Goal: Task Accomplishment & Management: Use online tool/utility

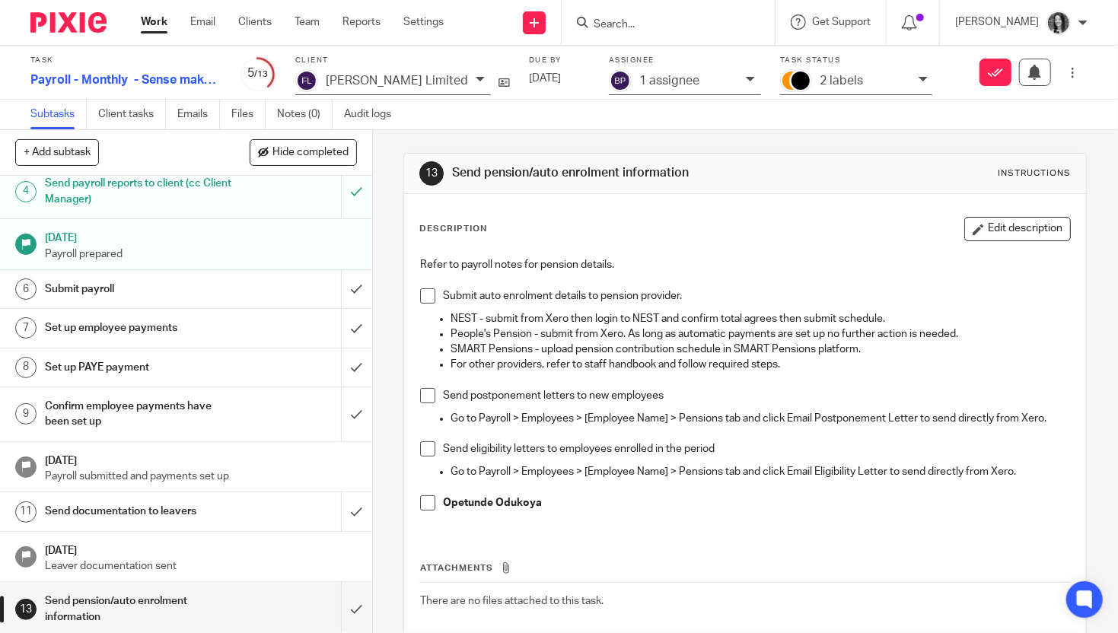
click at [643, 25] on input "Search" at bounding box center [660, 25] width 137 height 14
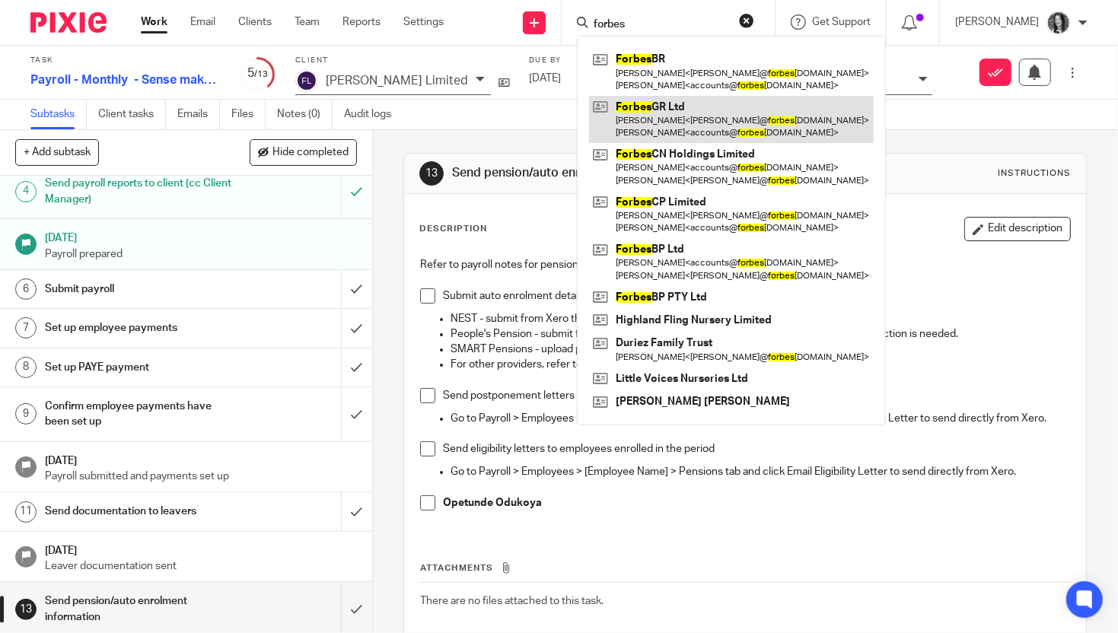
type input "forbes"
click at [732, 119] on link at bounding box center [731, 119] width 285 height 47
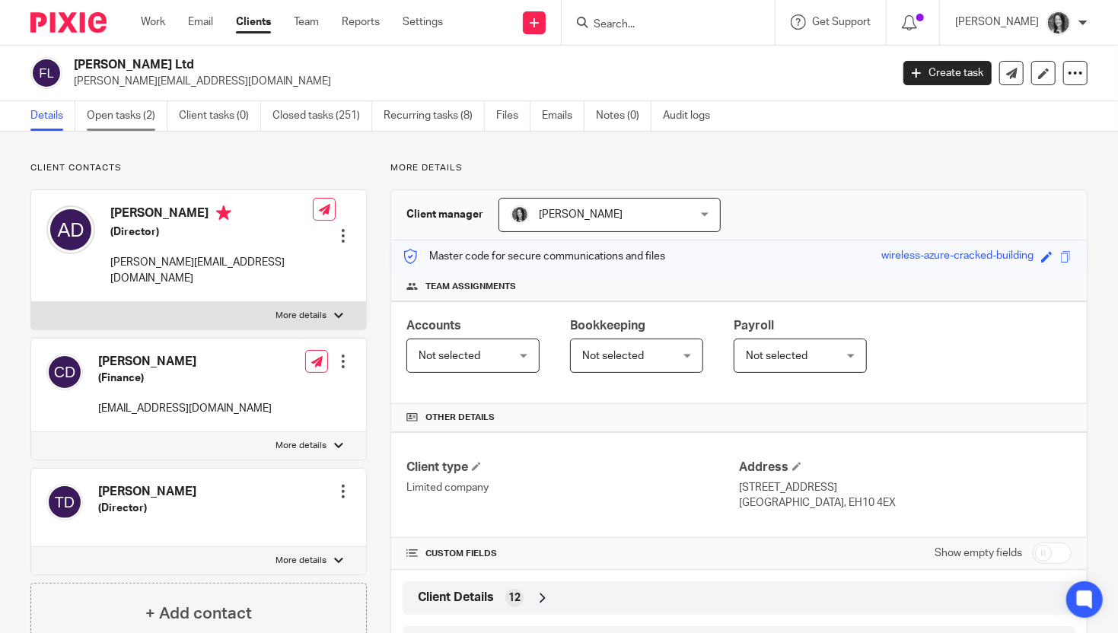
click at [135, 123] on link "Open tasks (2)" at bounding box center [127, 116] width 81 height 30
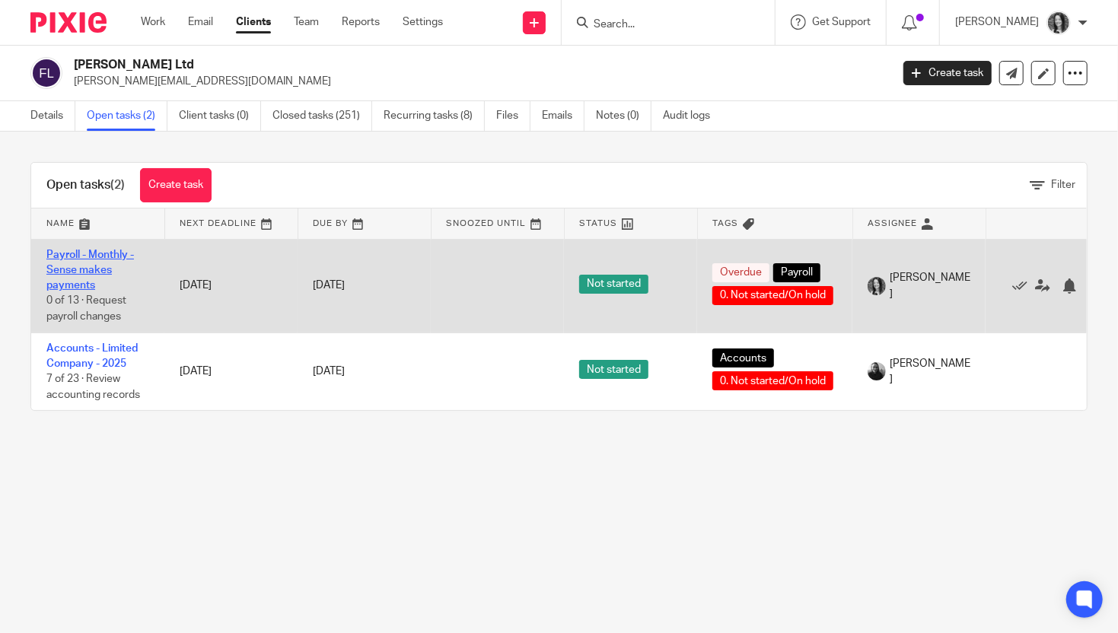
click at [59, 262] on link "Payroll - Monthly - Sense makes payments" at bounding box center [89, 271] width 87 height 42
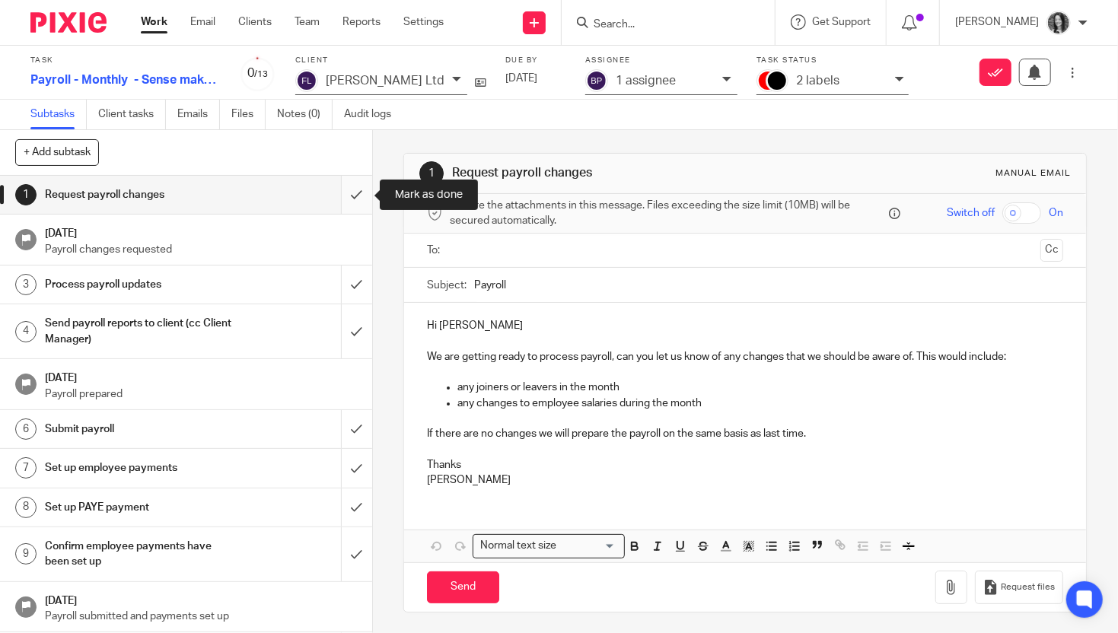
click at [350, 192] on input "submit" at bounding box center [186, 195] width 372 height 38
click at [356, 294] on input "submit" at bounding box center [186, 284] width 372 height 38
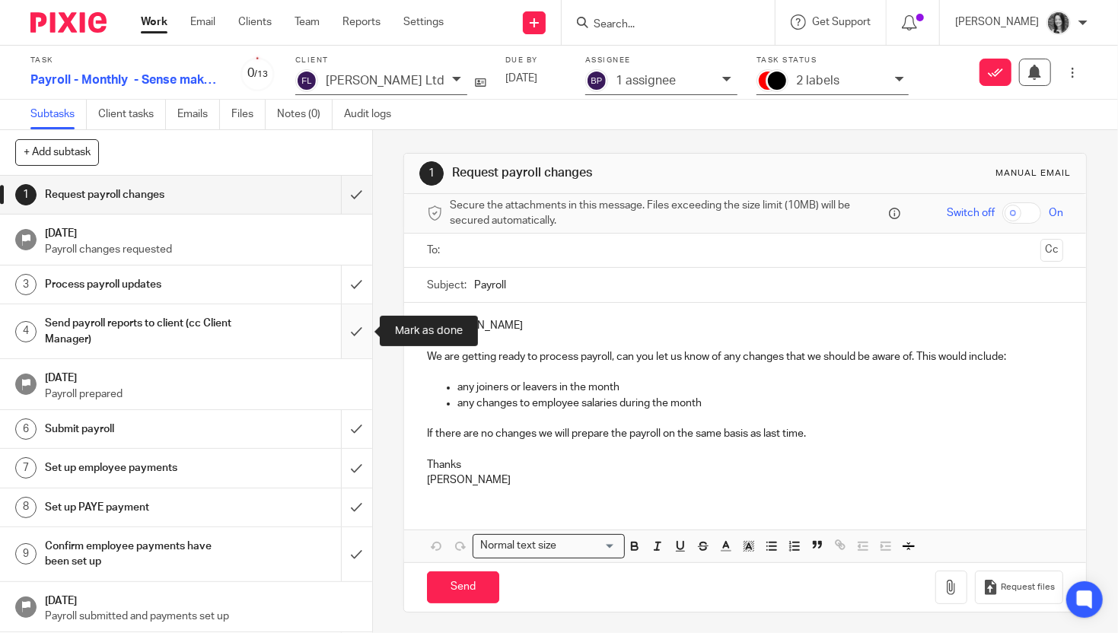
click at [365, 325] on input "submit" at bounding box center [186, 331] width 372 height 54
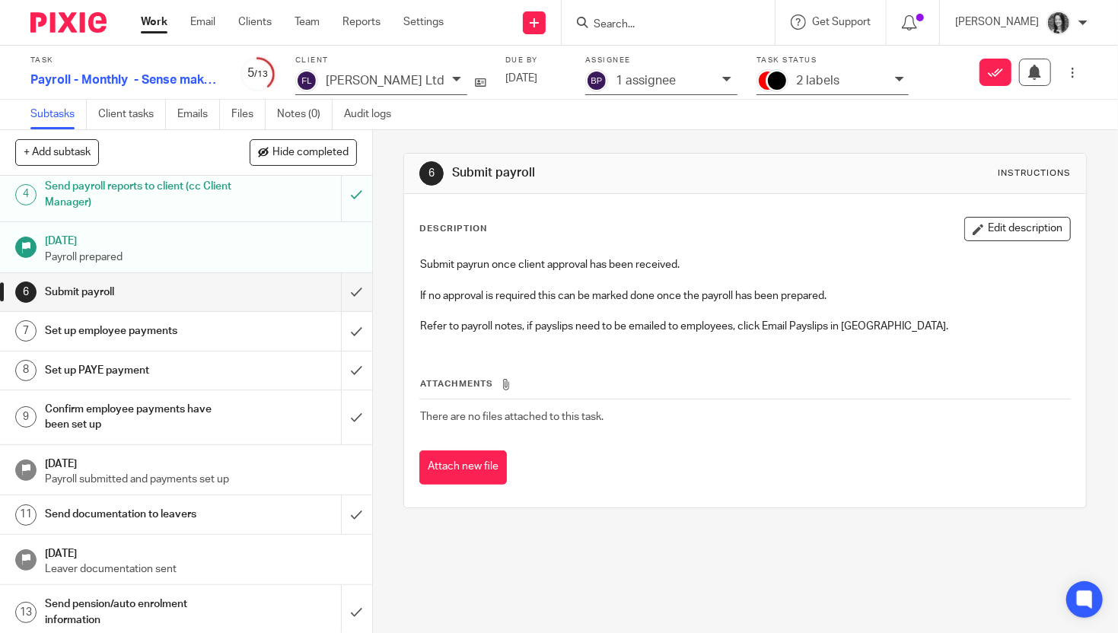
scroll to position [140, 0]
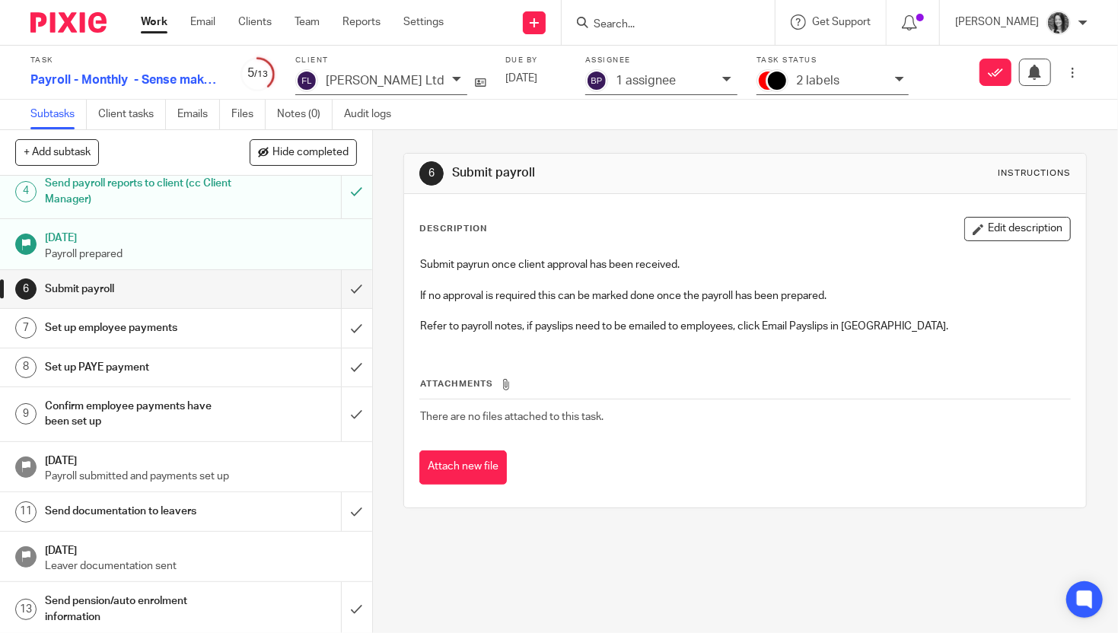
click at [240, 603] on div "Send pension/auto enrolment information" at bounding box center [185, 609] width 281 height 39
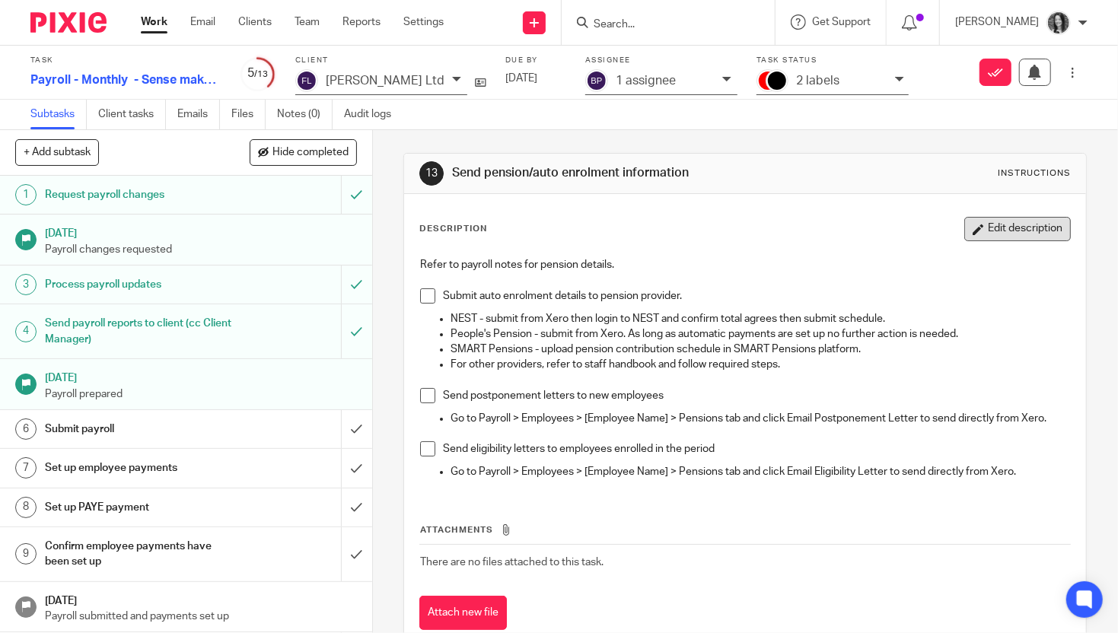
click at [1041, 226] on button "Edit description" at bounding box center [1017, 229] width 107 height 24
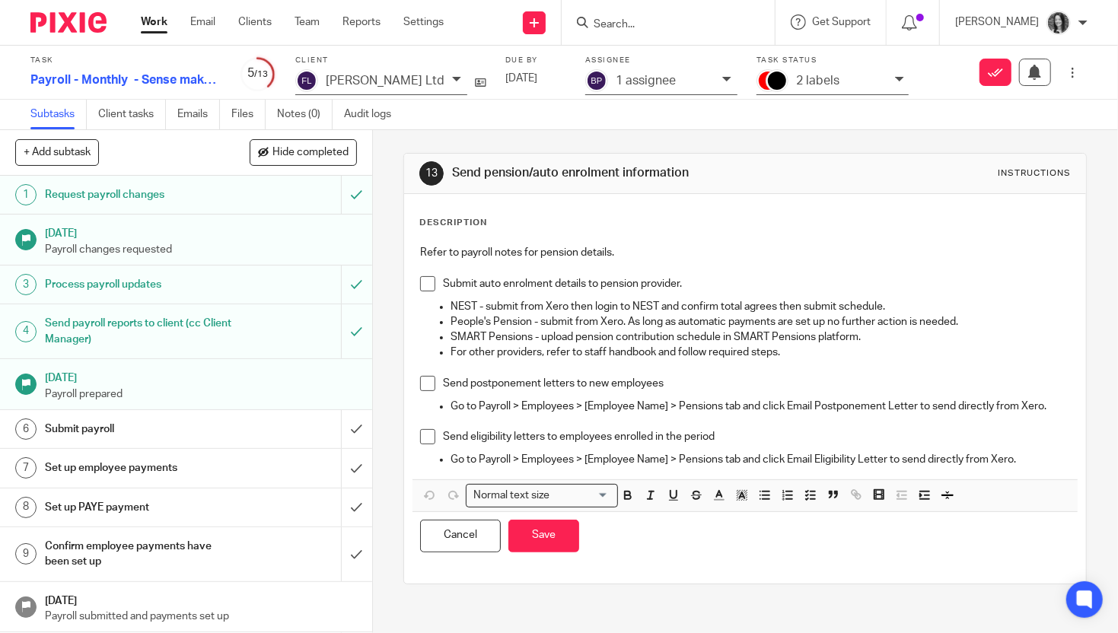
click at [1031, 454] on p "Go to Payroll > Employees > [Employee Name] > Pensions tab and click Email Elig…" at bounding box center [759, 459] width 619 height 15
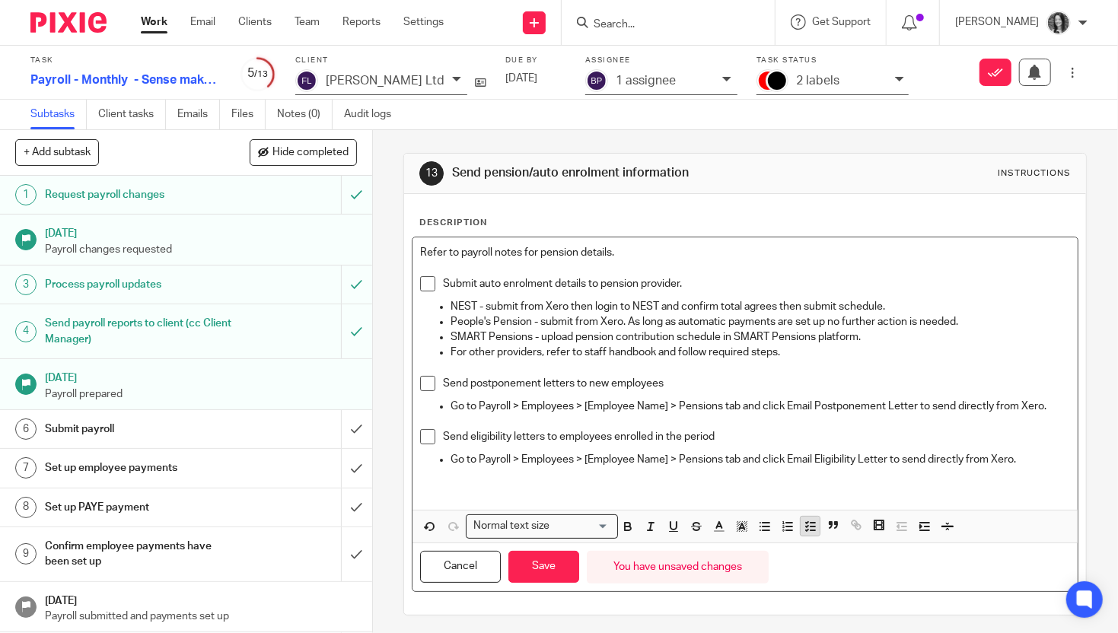
click at [815, 523] on icon "button" at bounding box center [810, 527] width 14 height 14
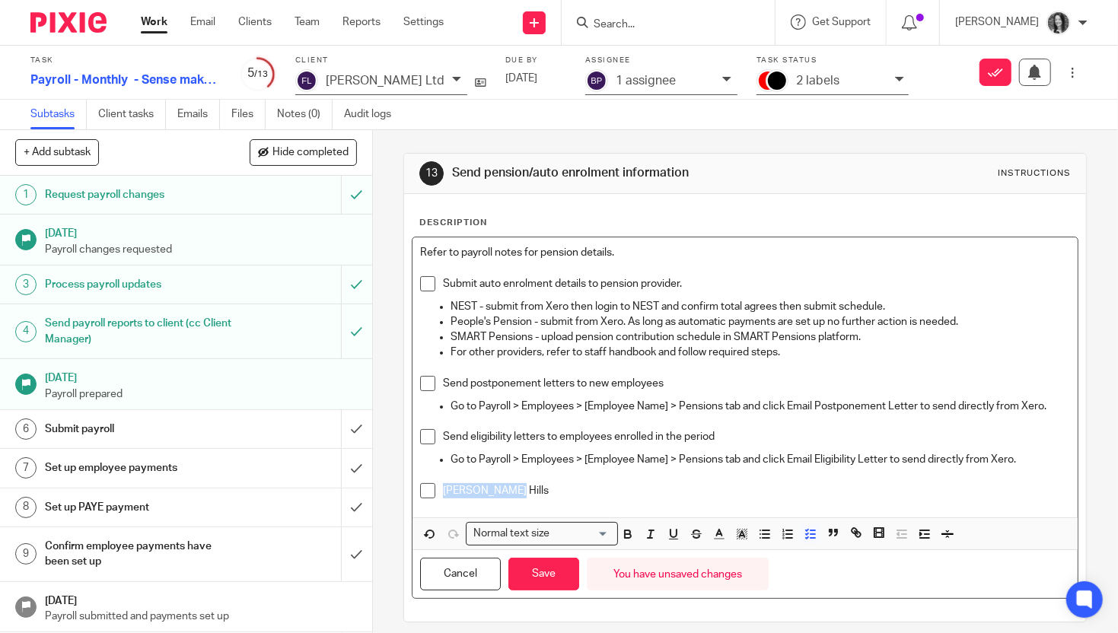
drag, startPoint x: 517, startPoint y: 493, endPoint x: 422, endPoint y: 491, distance: 94.3
click at [422, 491] on li "Rosanna Hills" at bounding box center [745, 494] width 650 height 23
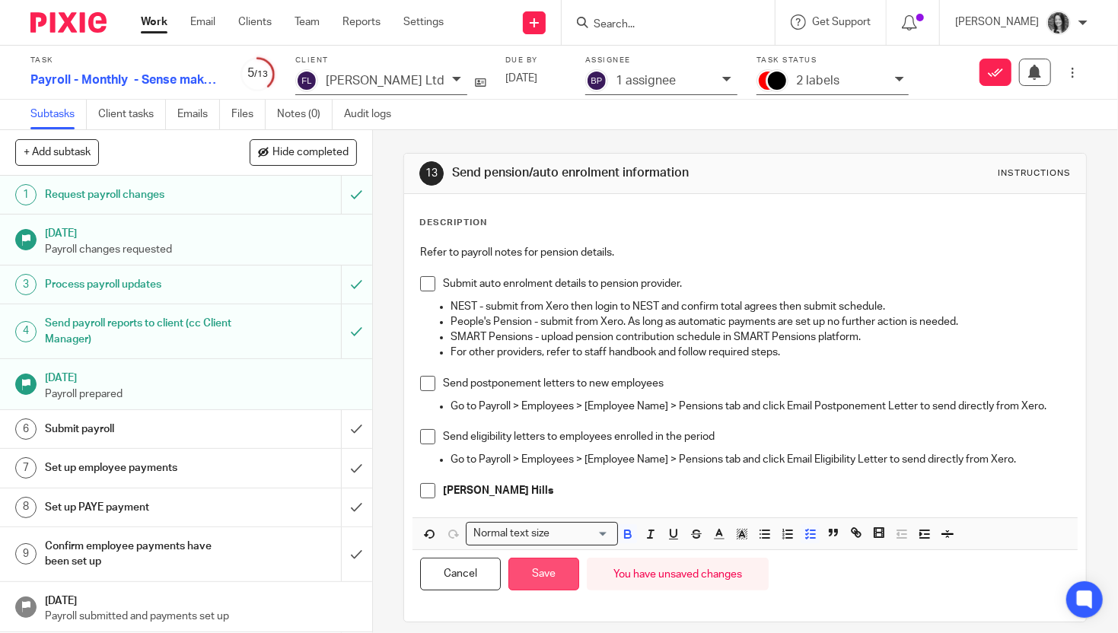
click at [543, 580] on button "Save" at bounding box center [543, 574] width 71 height 33
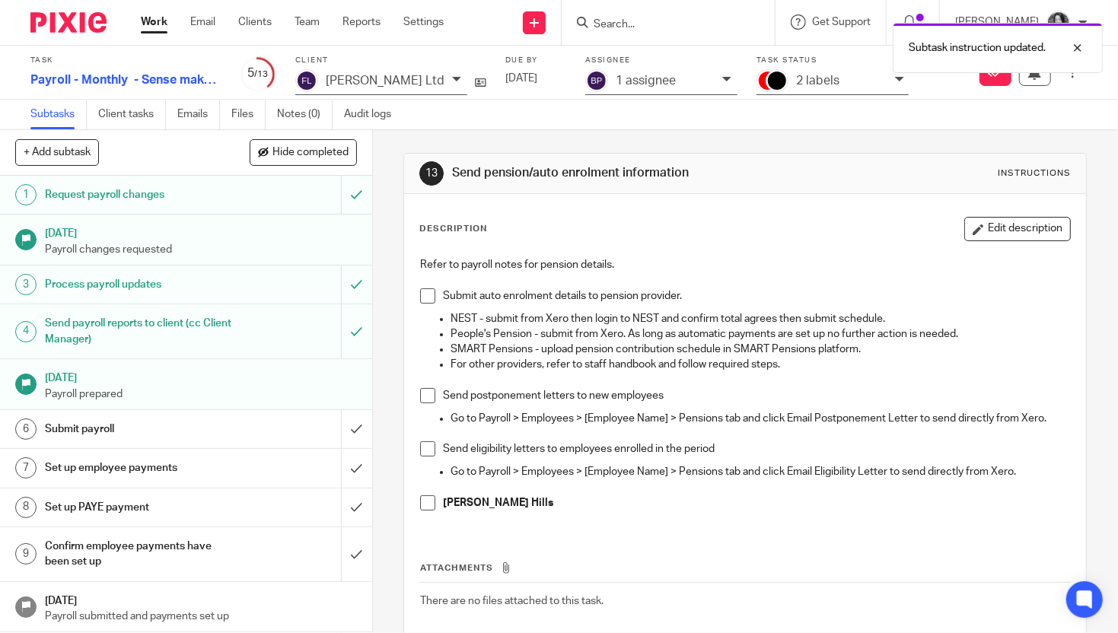
click at [796, 86] on p "2 labels" at bounding box center [817, 81] width 43 height 14
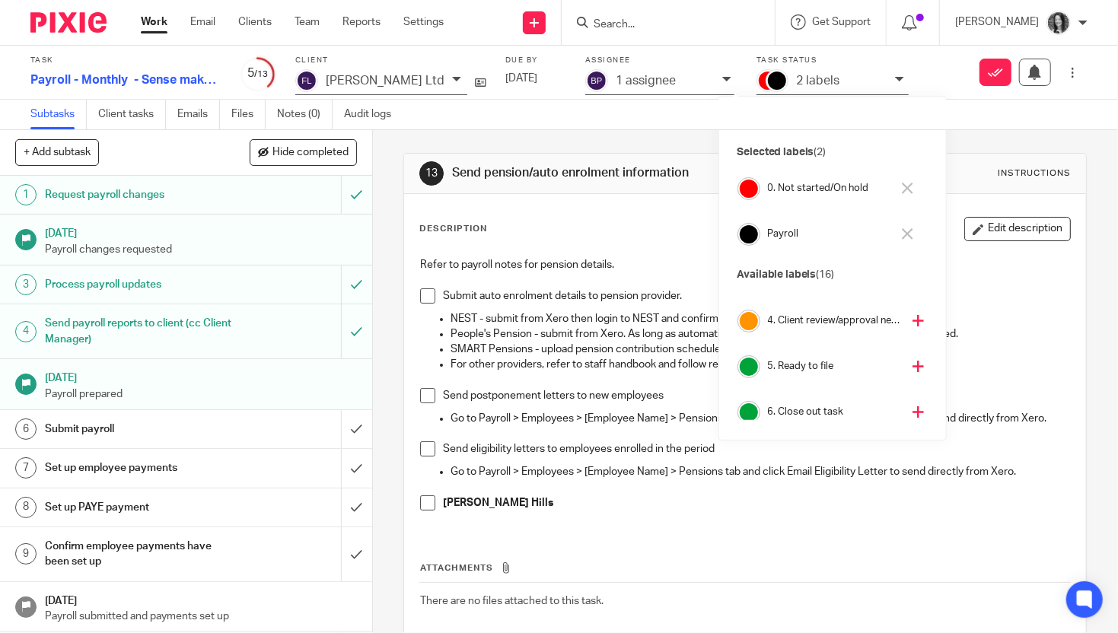
scroll to position [126, 0]
click at [810, 323] on h4 "4. Client review/approval needed" at bounding box center [835, 322] width 134 height 14
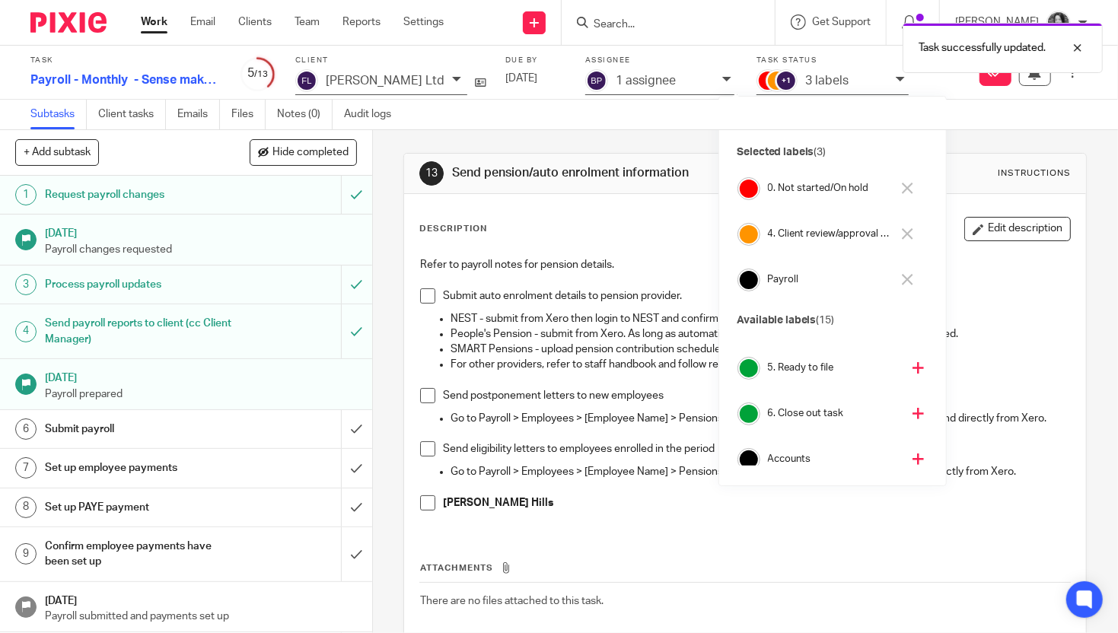
click at [844, 183] on h4 "0. Not started/On hold" at bounding box center [829, 188] width 123 height 14
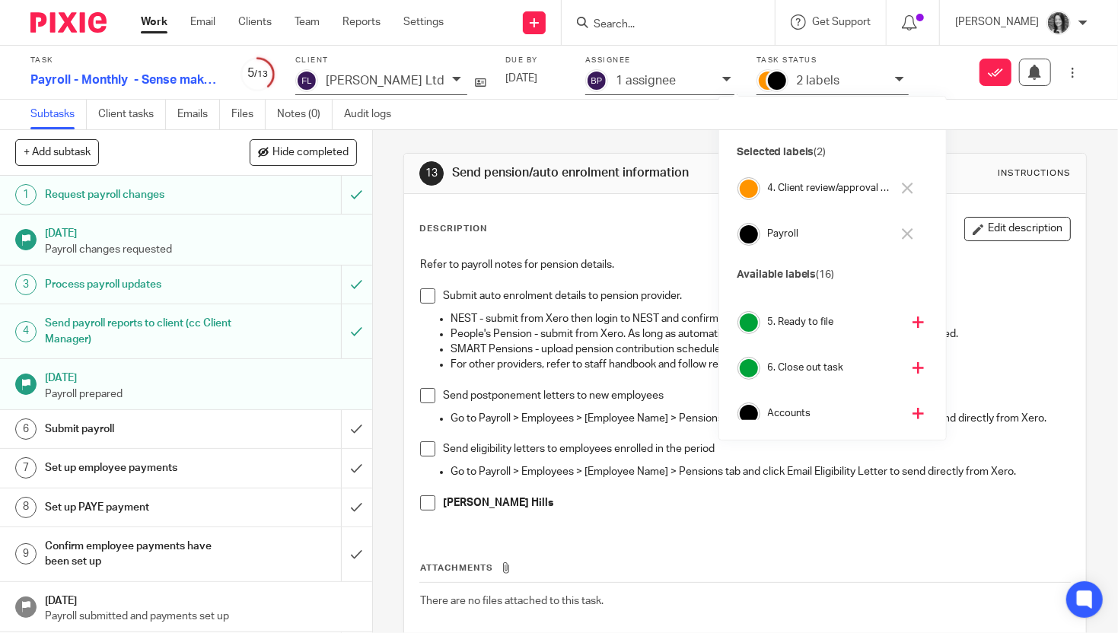
click at [634, 29] on input "Search" at bounding box center [660, 25] width 137 height 14
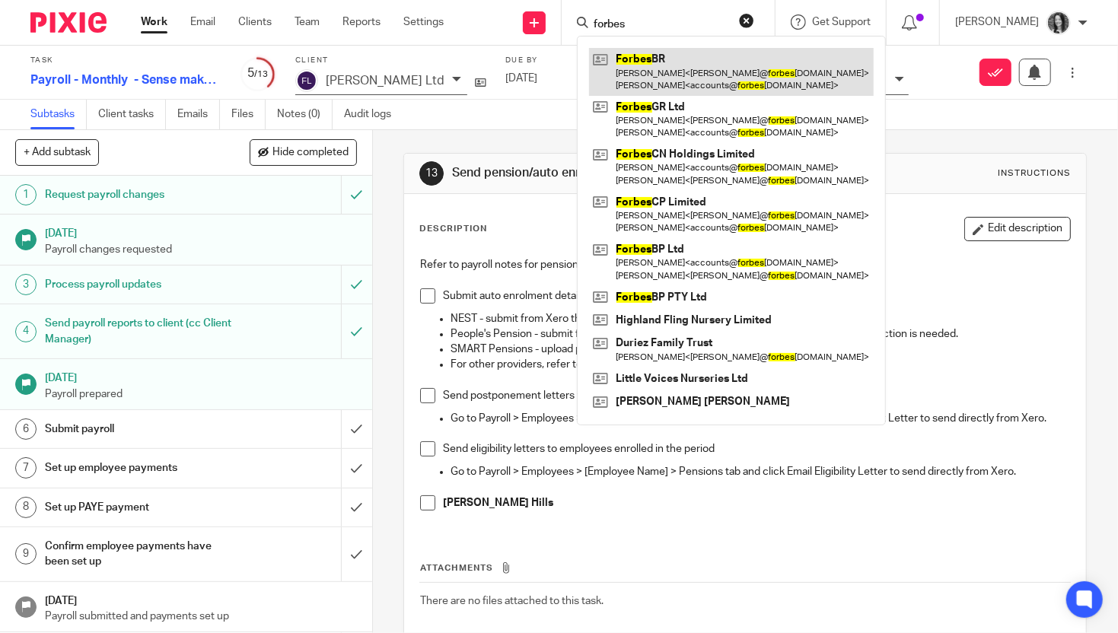
type input "forbes"
click at [701, 73] on link at bounding box center [731, 71] width 285 height 47
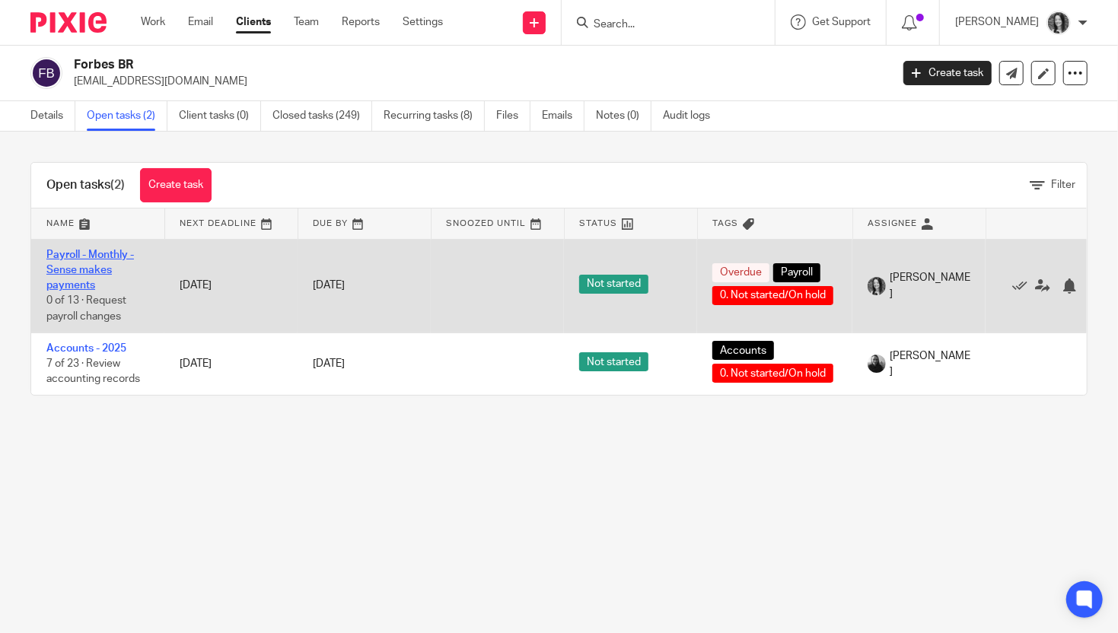
click at [81, 263] on link "Payroll - Monthly - Sense makes payments" at bounding box center [89, 271] width 87 height 42
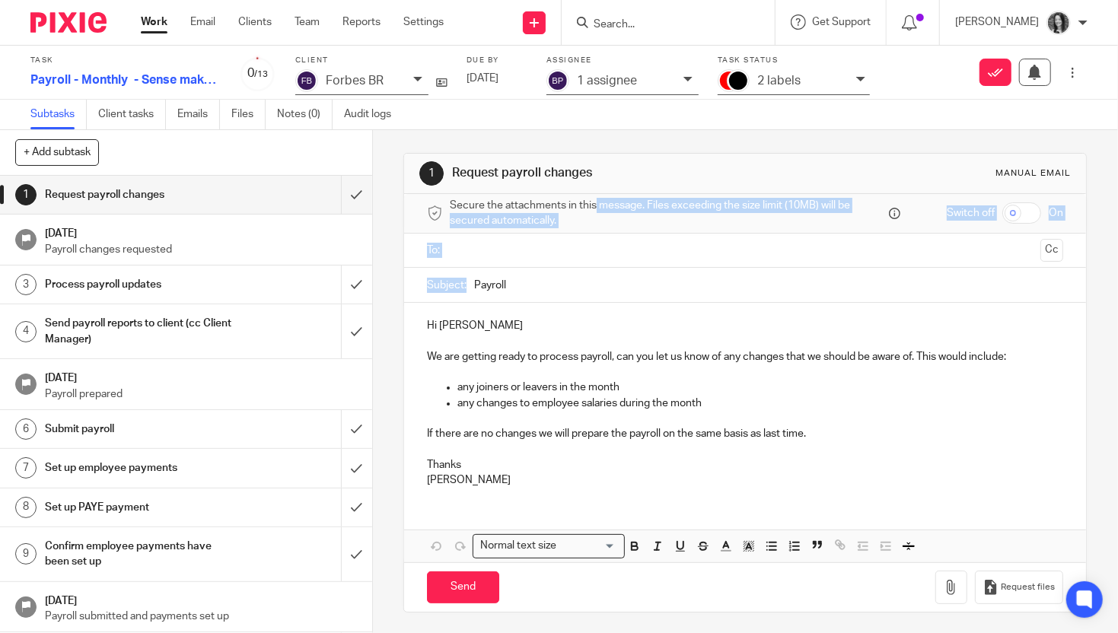
drag, startPoint x: 561, startPoint y: 213, endPoint x: 542, endPoint y: 274, distance: 64.0
click at [542, 274] on form "Secure the attachments in this message. Files exceeding the size limit (10MB) w…" at bounding box center [745, 403] width 682 height 418
click at [367, 197] on input "submit" at bounding box center [186, 195] width 372 height 38
click at [363, 281] on input "submit" at bounding box center [186, 284] width 372 height 38
click at [361, 330] on input "submit" at bounding box center [186, 331] width 372 height 54
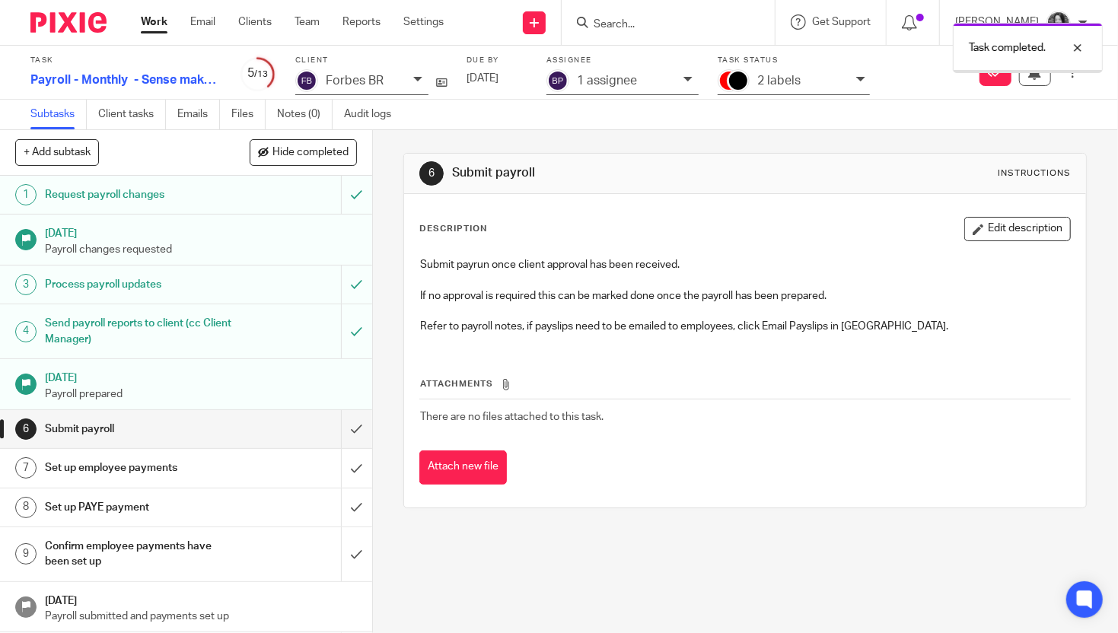
click at [813, 90] on div "2 labels" at bounding box center [793, 82] width 152 height 26
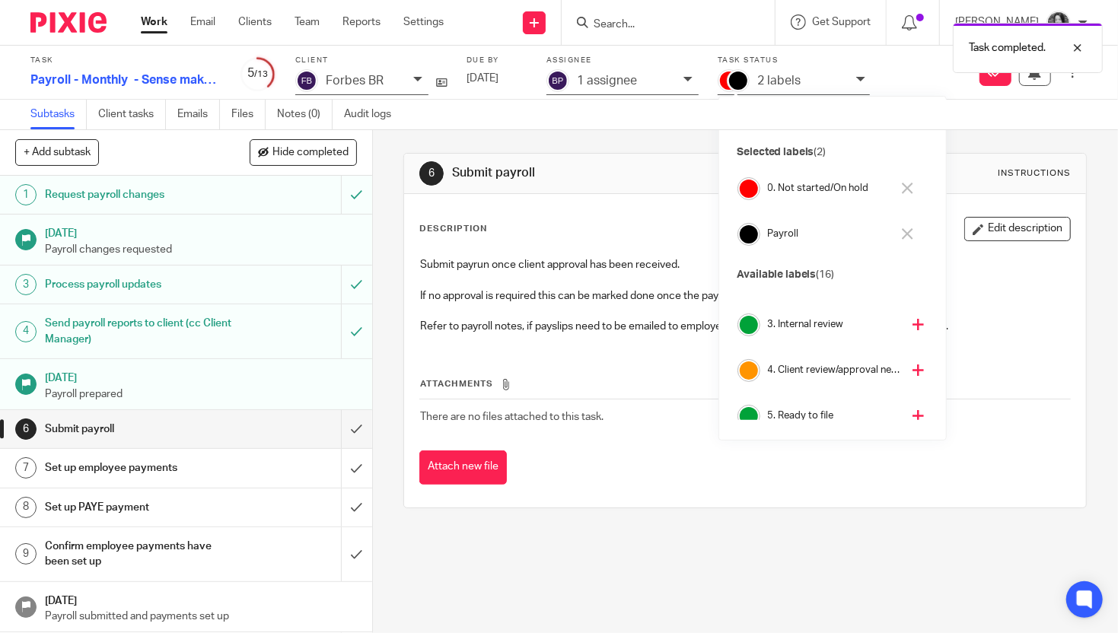
scroll to position [78, 0]
click at [822, 364] on h4 "4. Client review/approval needed" at bounding box center [835, 370] width 134 height 14
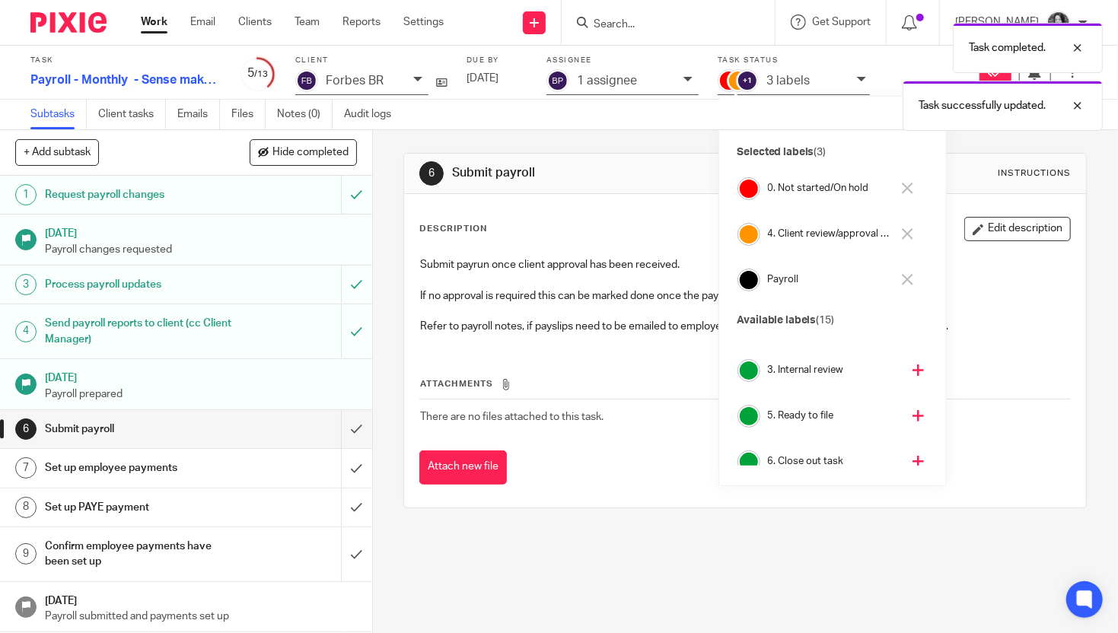
click at [834, 191] on h4 "0. Not started/On hold" at bounding box center [829, 188] width 123 height 14
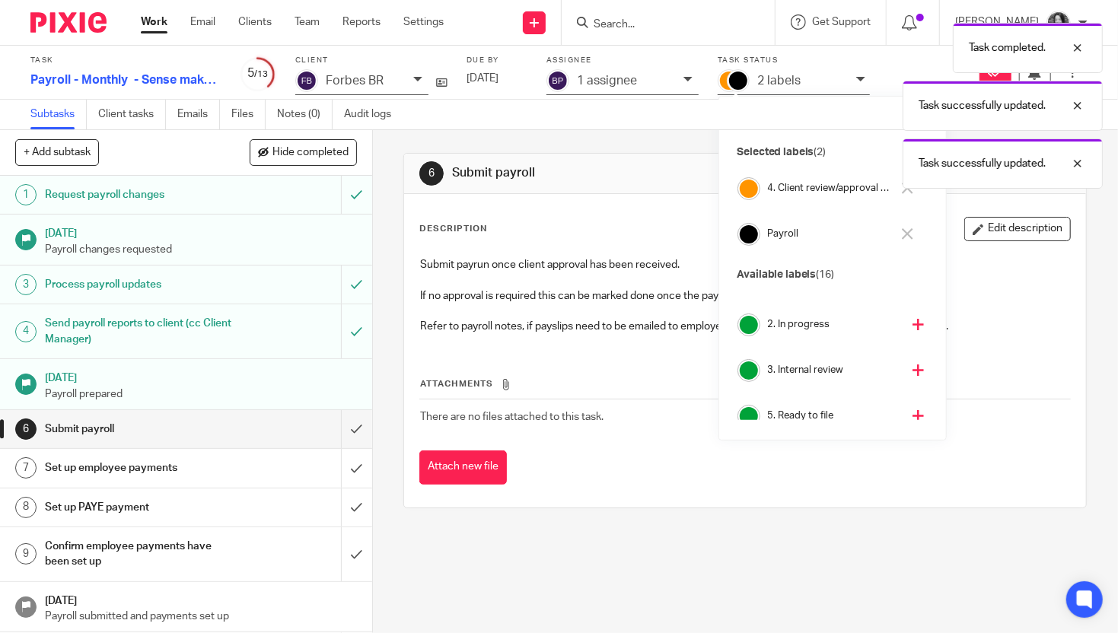
scroll to position [123, 0]
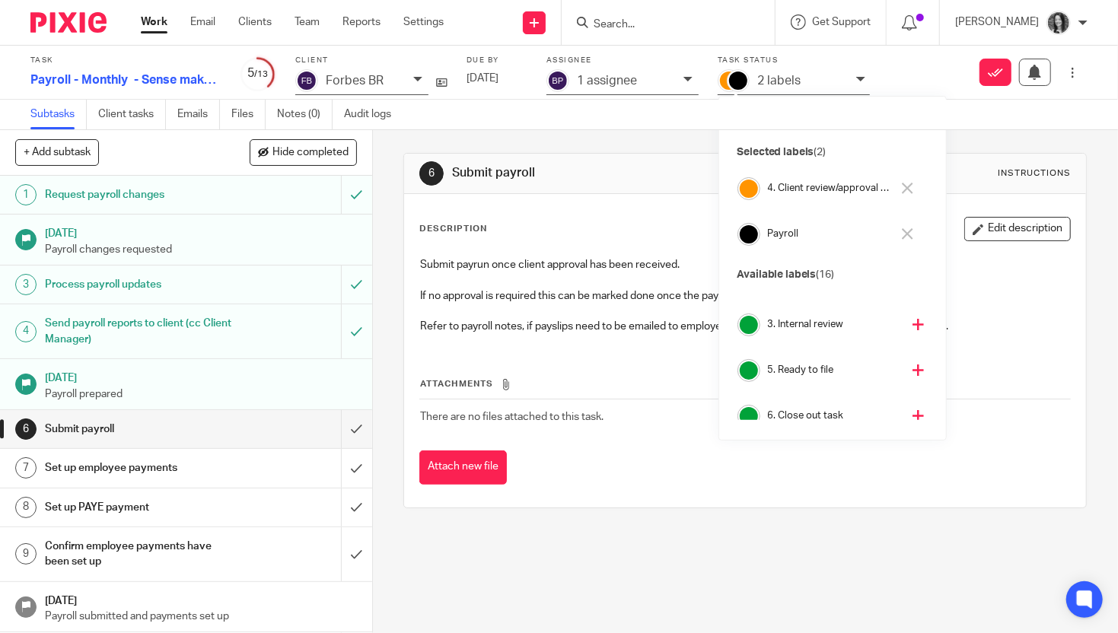
click at [166, 25] on link "Work" at bounding box center [154, 21] width 27 height 15
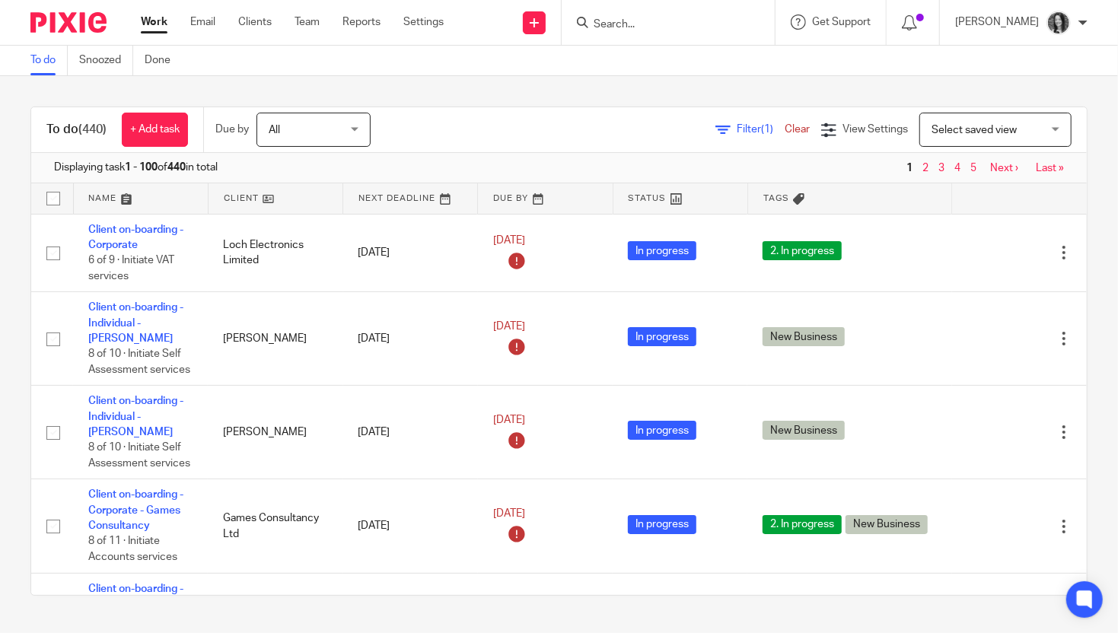
click at [749, 131] on span "Filter (1)" at bounding box center [760, 129] width 48 height 11
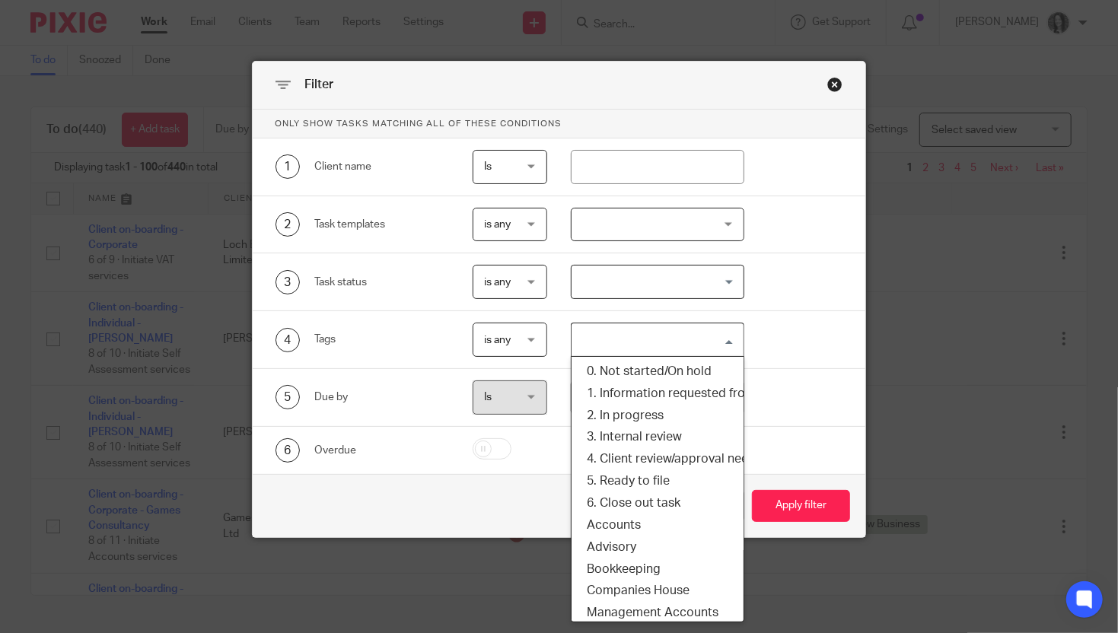
click at [675, 329] on input "Search for option" at bounding box center [654, 339] width 162 height 27
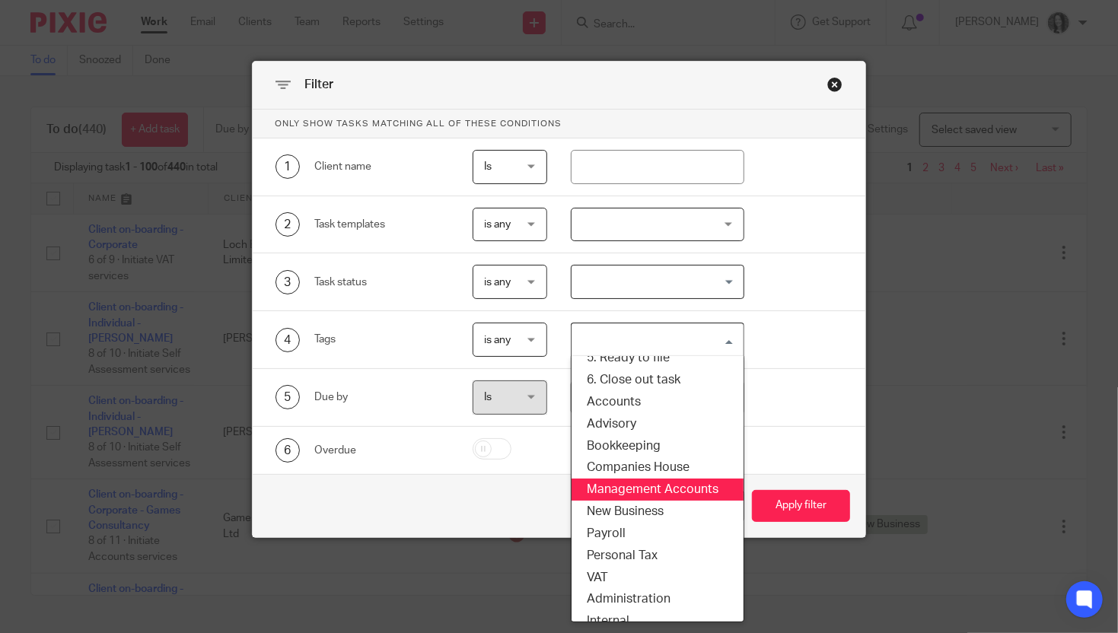
scroll to position [137, 0]
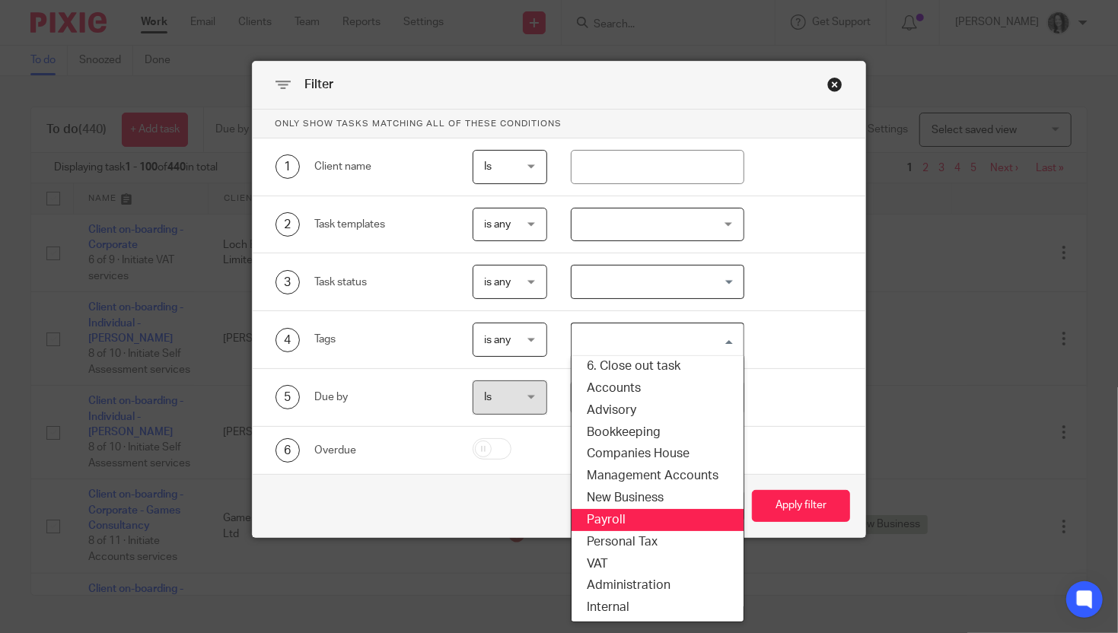
click at [618, 518] on li "Payroll" at bounding box center [657, 520] width 172 height 22
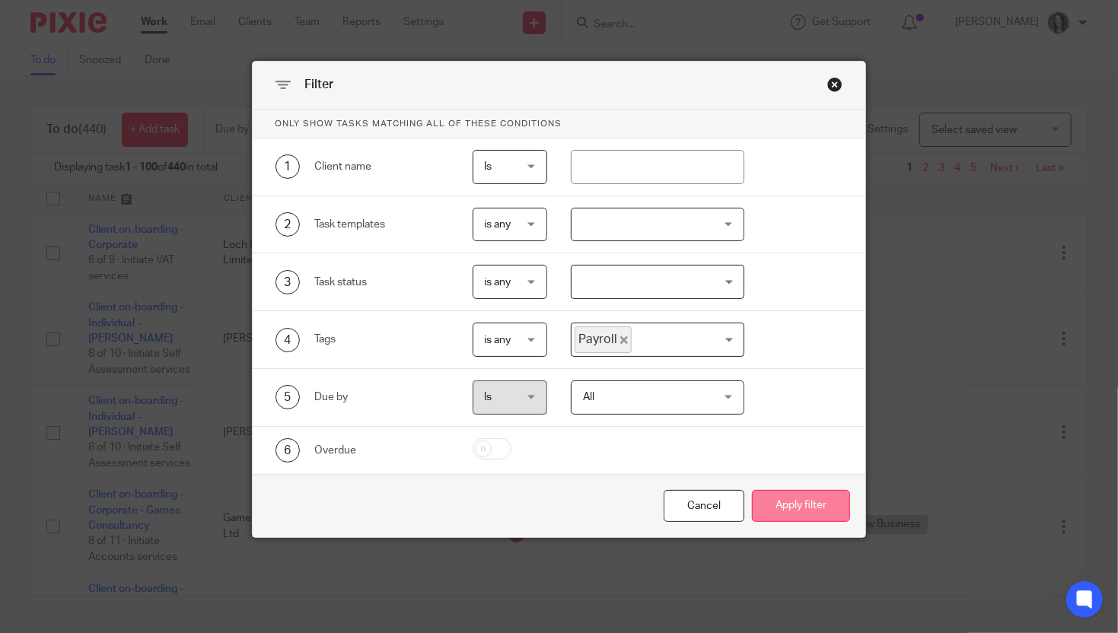
click at [796, 506] on button "Apply filter" at bounding box center [801, 506] width 98 height 33
